Goal: Check status

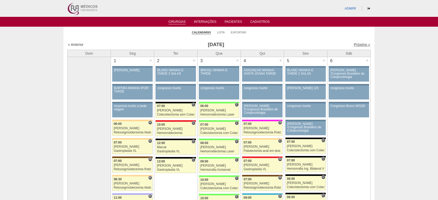
click at [355, 44] on link "Próximo »" at bounding box center [362, 45] width 16 height 4
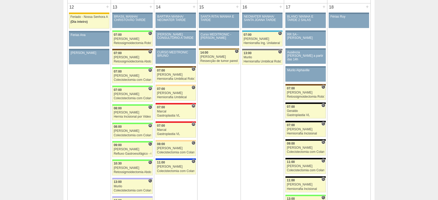
scroll to position [568, 0]
